Goal: Task Accomplishment & Management: Use online tool/utility

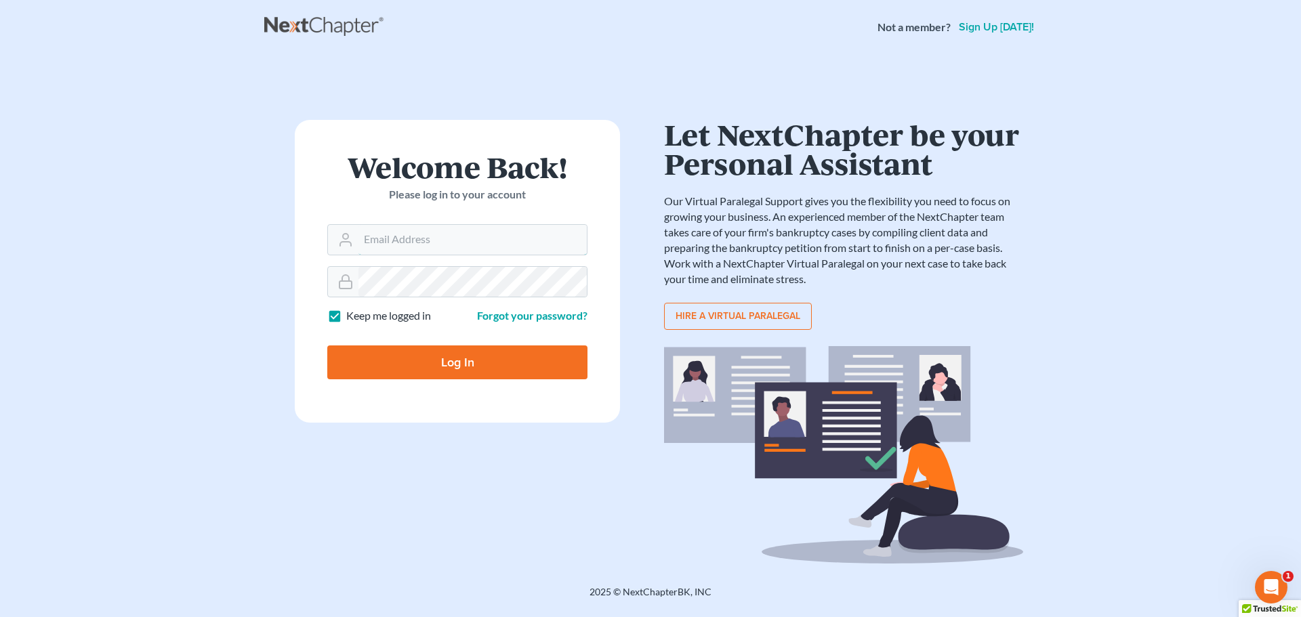
type input "[PERSON_NAME][EMAIL_ADDRESS][DOMAIN_NAME]"
click at [430, 364] on input "Log In" at bounding box center [457, 363] width 260 height 34
type input "Thinking..."
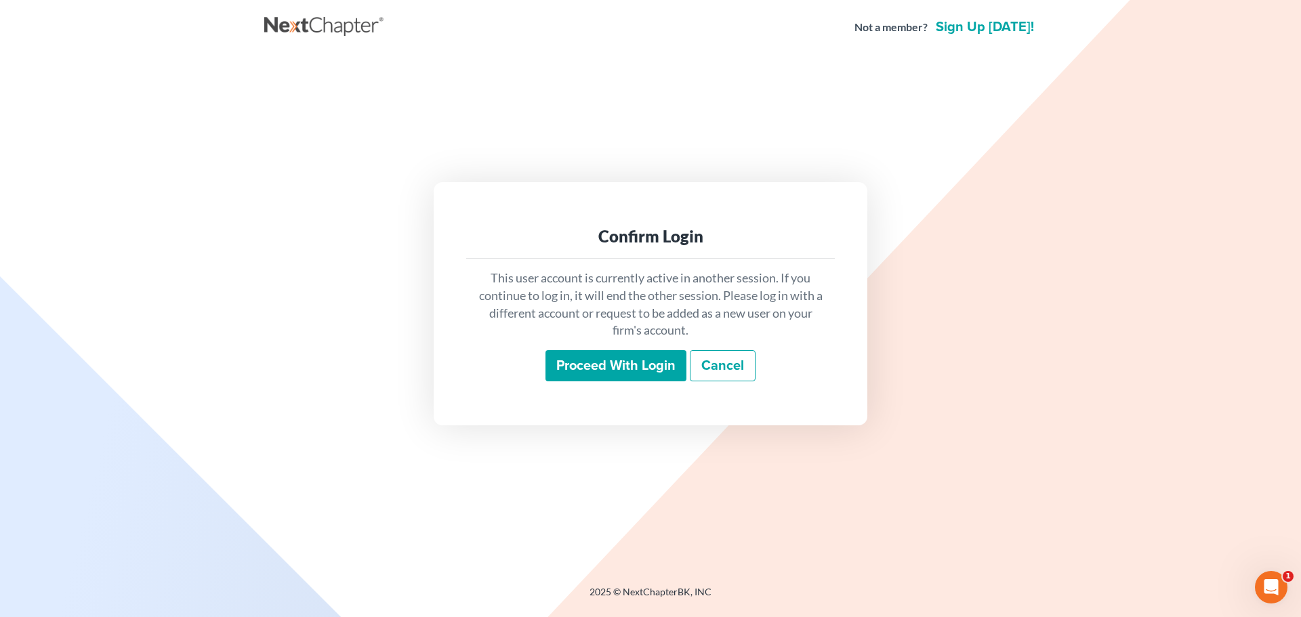
click at [581, 371] on input "Proceed with login" at bounding box center [615, 365] width 141 height 31
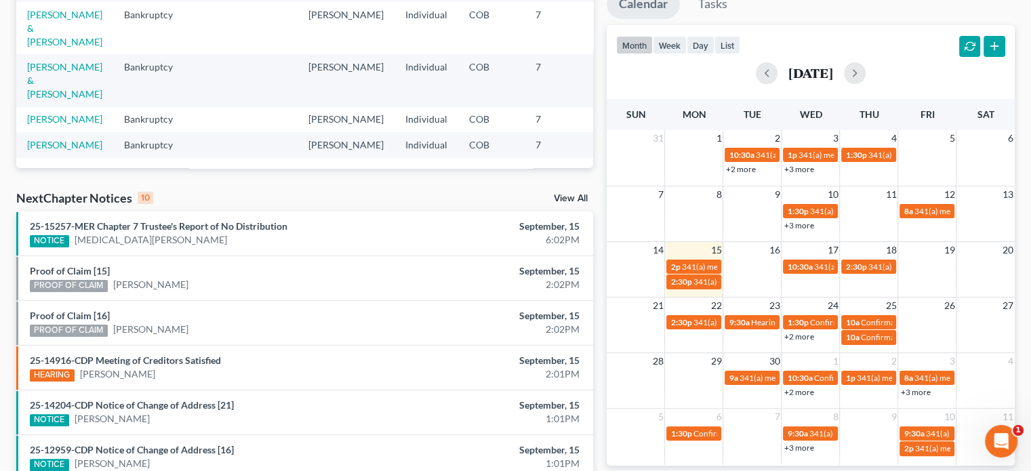
scroll to position [271, 0]
